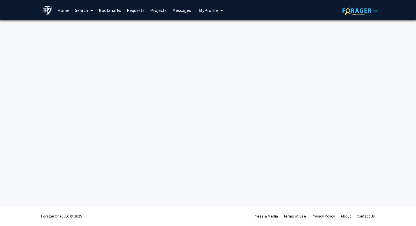
click at [66, 9] on link "Home" at bounding box center [64, 10] width 18 height 20
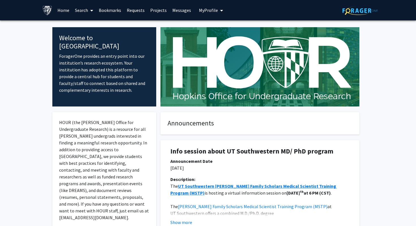
click at [158, 11] on link "Projects" at bounding box center [159, 10] width 22 height 20
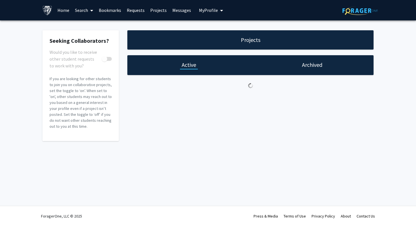
checkbox input "true"
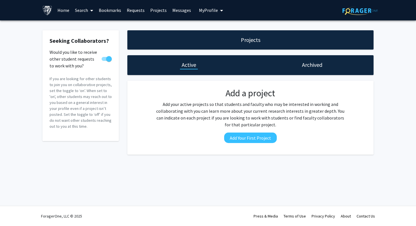
click at [89, 10] on span at bounding box center [90, 11] width 5 height 20
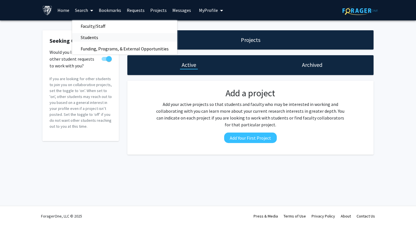
click at [88, 36] on span "Students" at bounding box center [89, 37] width 35 height 11
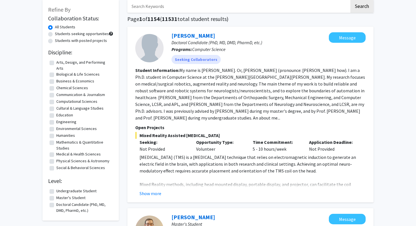
scroll to position [29, 0]
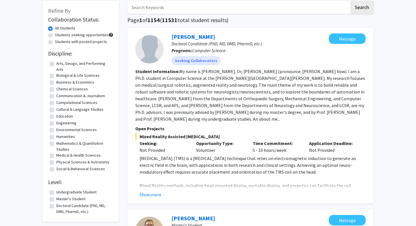
click at [60, 35] on label "Students seeking opportunities" at bounding box center [82, 35] width 54 height 6
click at [59, 35] on input "Students seeking opportunities" at bounding box center [57, 34] width 4 height 4
radio input "true"
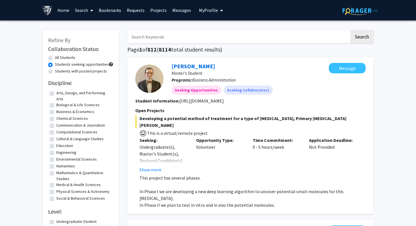
click at [70, 71] on label "Students with posted projects" at bounding box center [81, 71] width 52 height 6
click at [59, 71] on input "Students with posted projects" at bounding box center [57, 70] width 4 height 4
radio input "true"
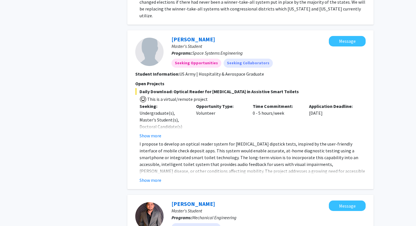
scroll to position [693, 0]
